Goal: Task Accomplishment & Management: Manage account settings

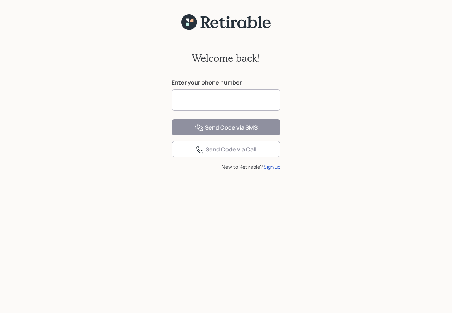
click at [229, 102] on input at bounding box center [225, 99] width 109 height 21
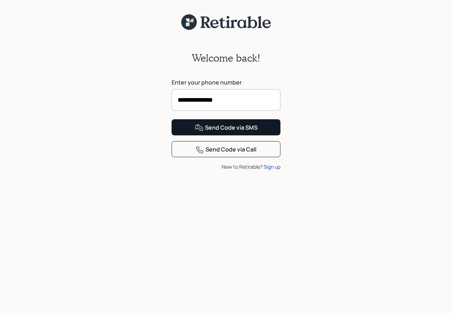
type input "**********"
click at [219, 132] on div "Send Code via SMS" at bounding box center [226, 128] width 63 height 9
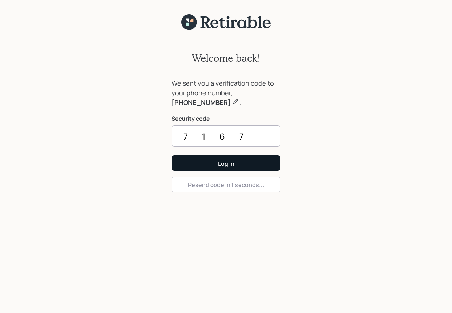
type input "7167"
click at [217, 160] on button "Log In" at bounding box center [225, 162] width 109 height 15
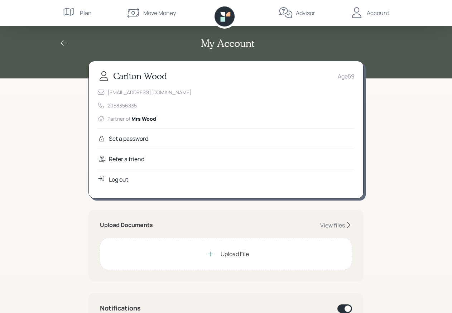
click at [135, 138] on div "Set a password" at bounding box center [128, 138] width 39 height 9
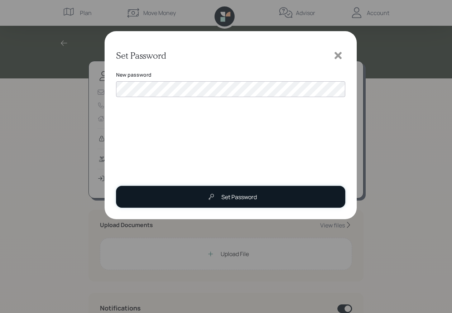
click at [224, 192] on div "Set Password" at bounding box center [230, 197] width 53 height 14
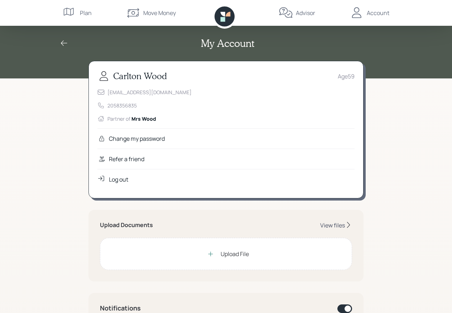
click at [332, 223] on div "View files" at bounding box center [332, 225] width 25 height 8
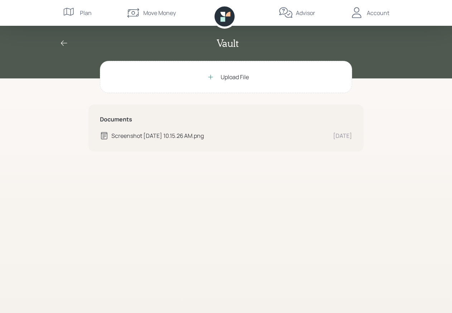
click at [62, 42] on icon at bounding box center [64, 42] width 6 height 5
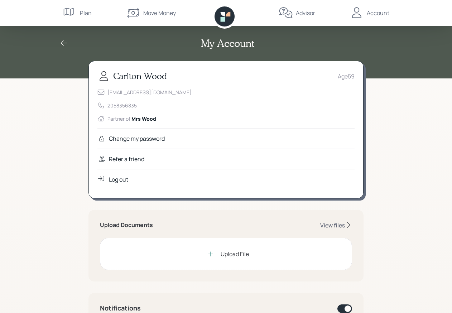
click at [333, 223] on div "View files" at bounding box center [332, 225] width 25 height 8
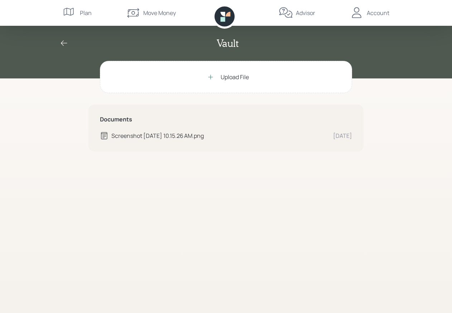
click at [207, 74] on icon at bounding box center [210, 76] width 7 height 7
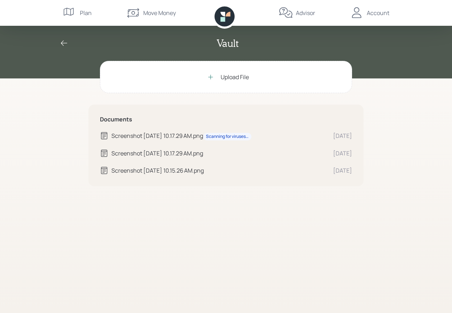
click at [290, 13] on icon at bounding box center [285, 12] width 13 height 10
